Goal: Task Accomplishment & Management: Use online tool/utility

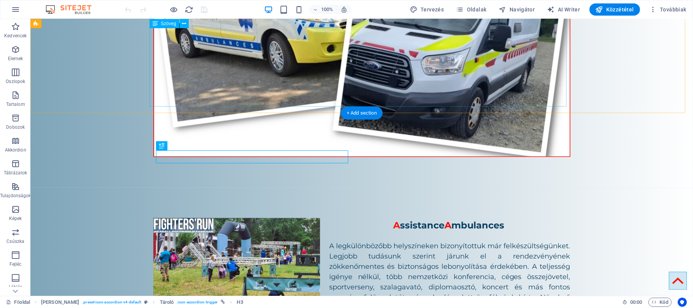
scroll to position [829, 0]
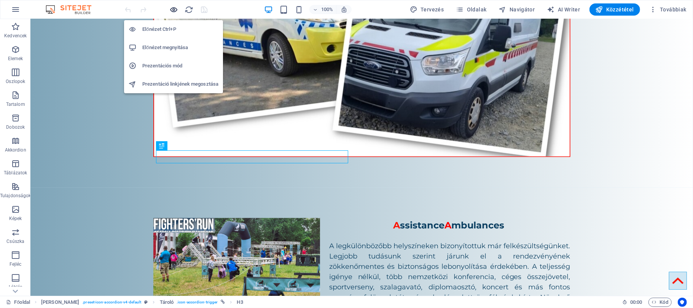
click at [173, 7] on icon "button" at bounding box center [174, 9] width 9 height 9
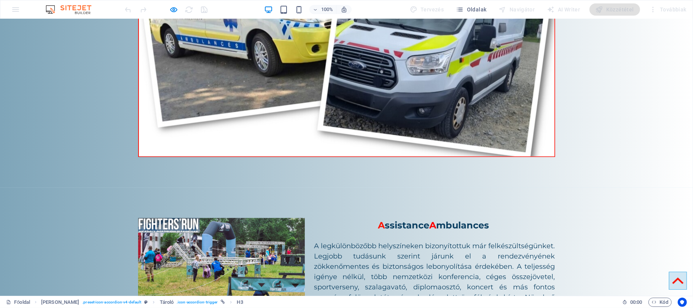
click at [672, 282] on icon at bounding box center [677, 280] width 11 height 11
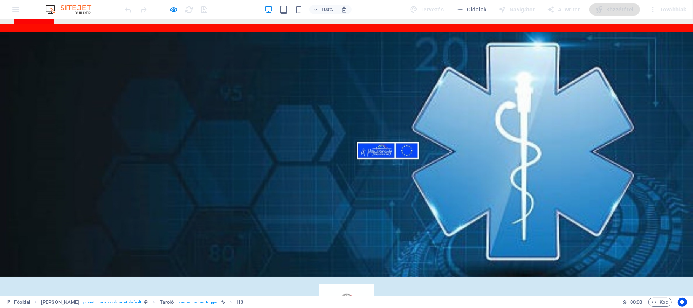
scroll to position [0, 0]
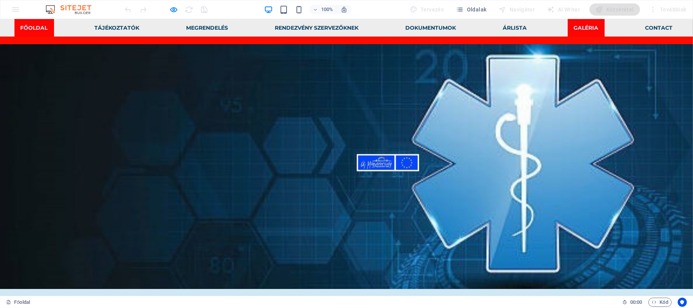
click at [568, 31] on link "Galéria" at bounding box center [586, 28] width 37 height 18
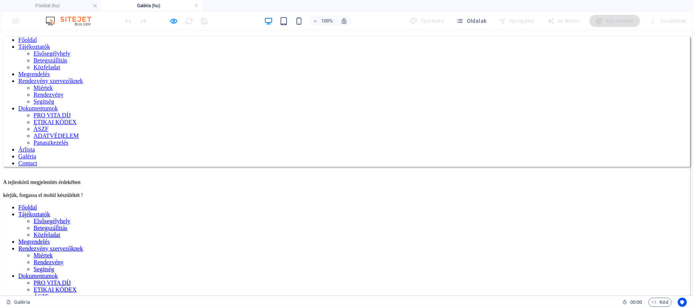
click at [36, 36] on nav "Főoldal Tájékoztatók Elsősegélyhely Betegszállitás Közfeladat Megrendelés Rende…" at bounding box center [346, 101] width 687 height 130
click at [195, 5] on link at bounding box center [196, 5] width 5 height 7
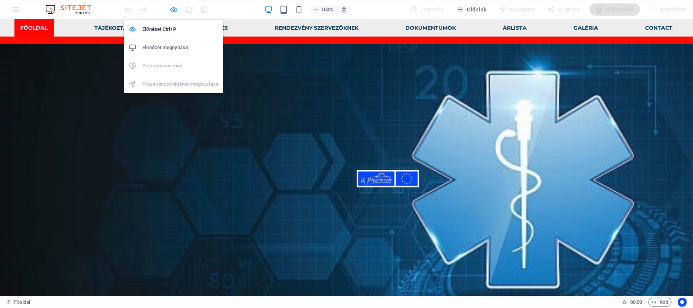
click at [175, 10] on icon "button" at bounding box center [174, 9] width 9 height 9
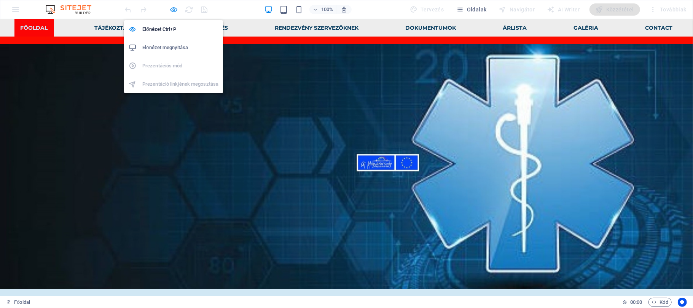
click at [175, 10] on icon "button" at bounding box center [174, 9] width 9 height 9
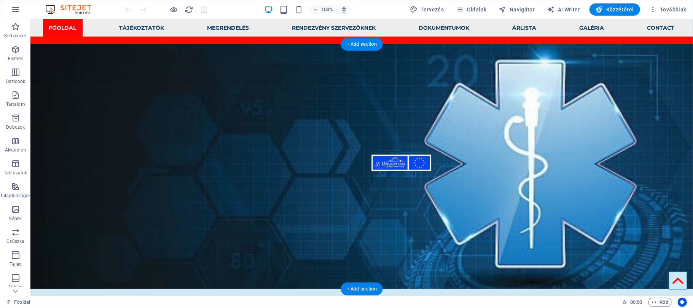
click at [82, 82] on figure at bounding box center [361, 166] width 663 height 245
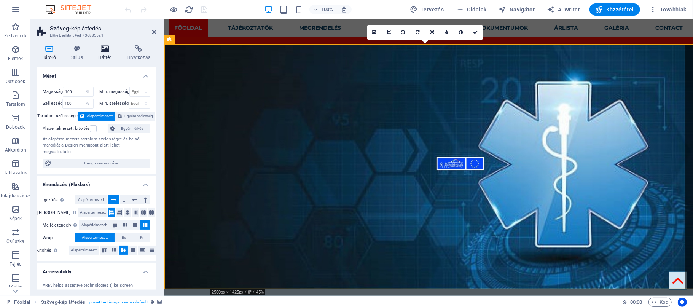
click at [106, 55] on h4 "Háttér" at bounding box center [106, 53] width 29 height 16
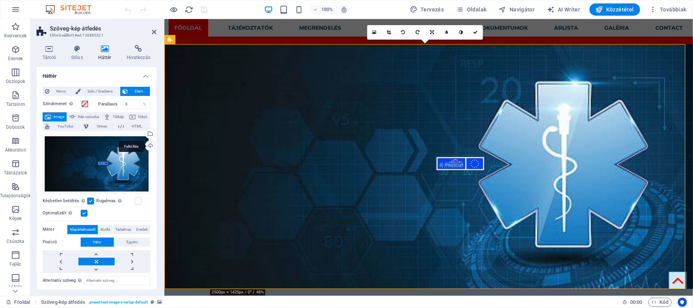
click at [150, 145] on div "Feltöltés" at bounding box center [149, 146] width 11 height 11
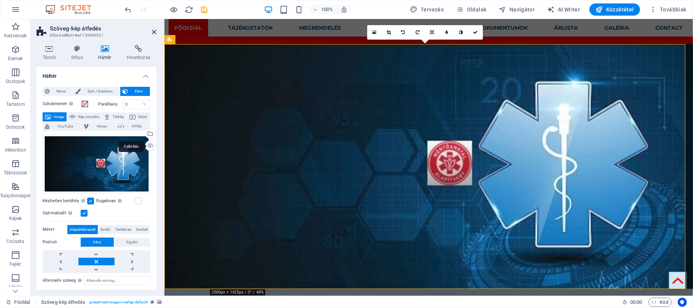
click at [146, 145] on div "Feltöltés" at bounding box center [149, 146] width 11 height 11
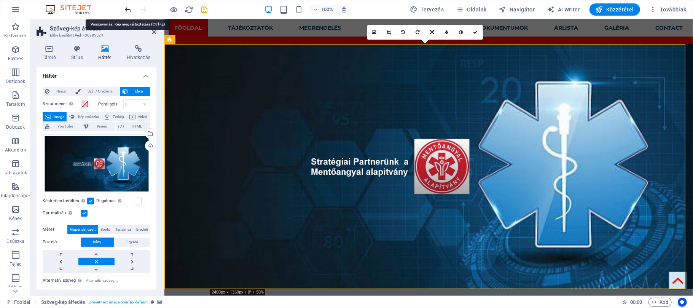
click at [128, 8] on icon "undo" at bounding box center [128, 9] width 9 height 9
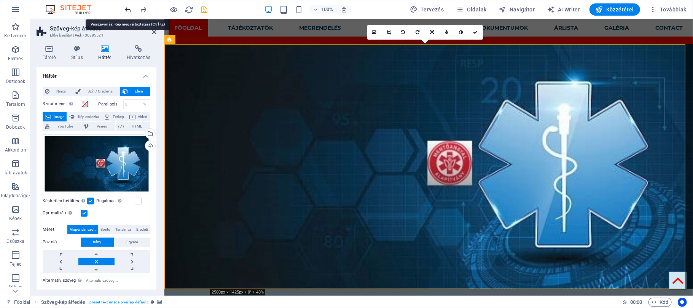
click at [128, 8] on icon "undo" at bounding box center [128, 9] width 9 height 9
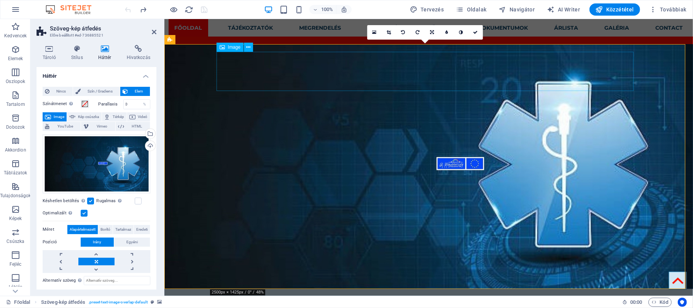
drag, startPoint x: 526, startPoint y: 69, endPoint x: 594, endPoint y: 41, distance: 72.7
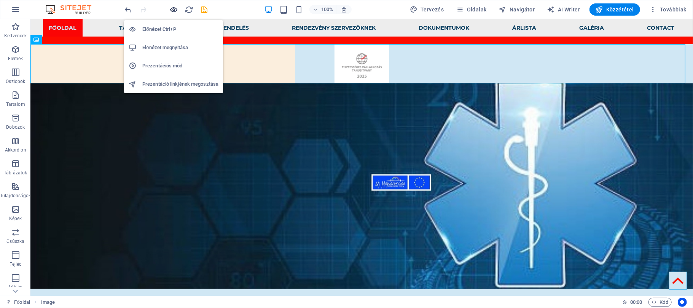
click at [174, 11] on icon "button" at bounding box center [174, 9] width 9 height 9
